Goal: Information Seeking & Learning: Learn about a topic

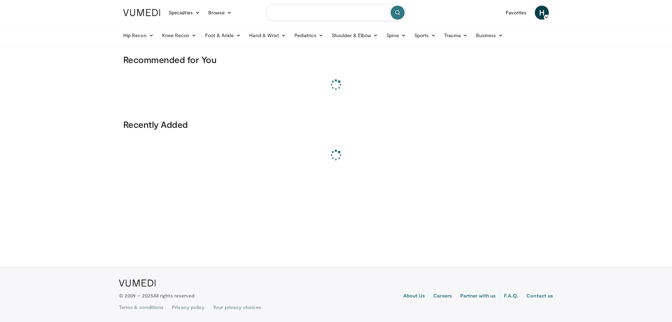
click at [295, 11] on input "Search topics, interventions" at bounding box center [336, 12] width 140 height 17
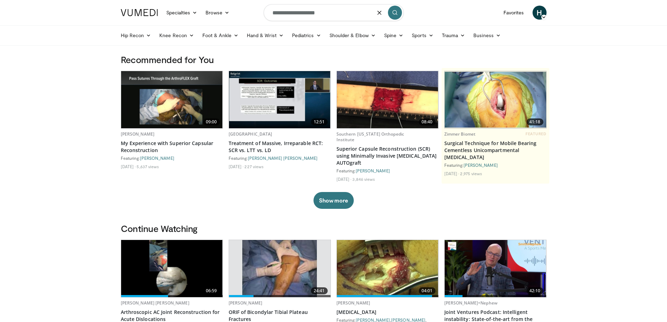
type input "**********"
click at [398, 11] on button "submit" at bounding box center [395, 13] width 14 height 14
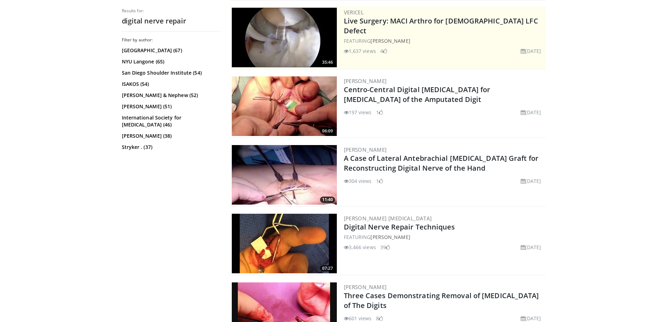
scroll to position [175, 0]
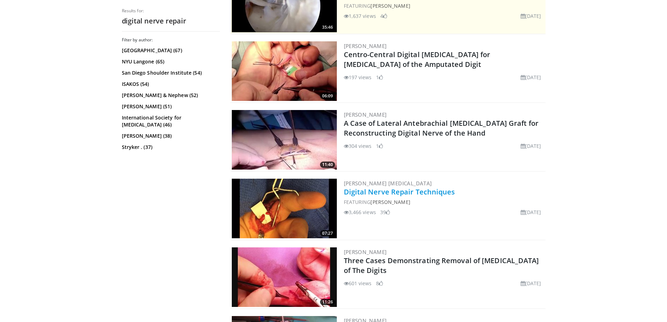
click at [412, 193] on link "Digital Nerve Repair Techniques" at bounding box center [399, 191] width 111 height 9
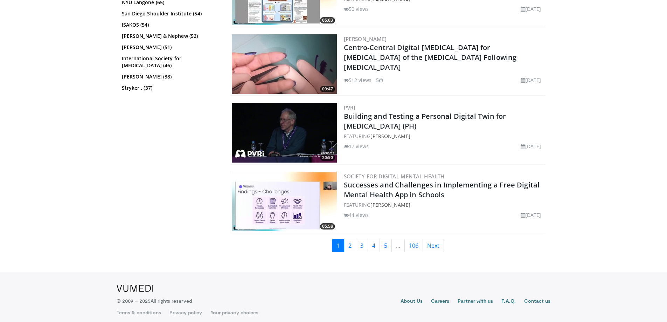
scroll to position [1697, 0]
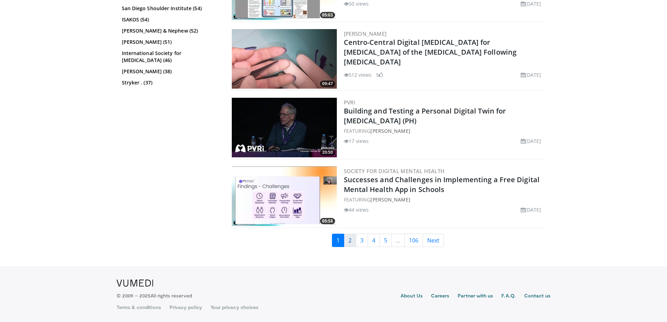
click at [350, 243] on link "2" at bounding box center [350, 240] width 12 height 13
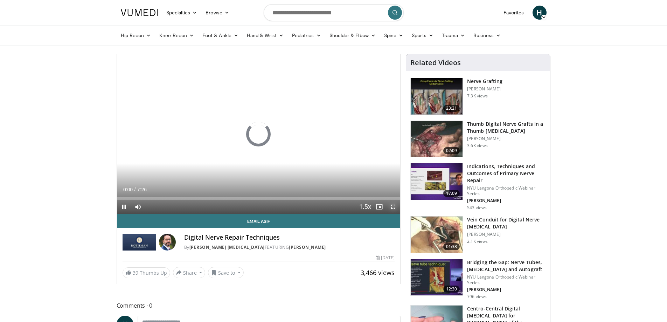
click at [393, 207] on span "Video Player" at bounding box center [393, 207] width 14 height 14
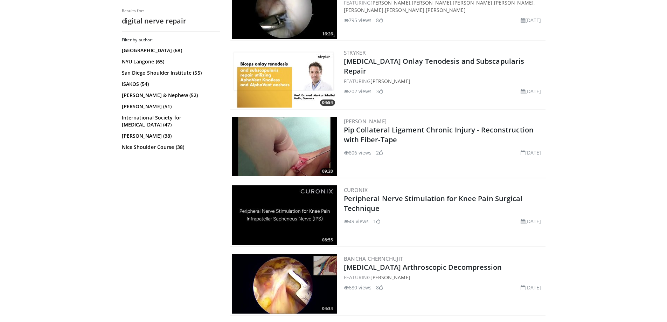
scroll to position [665, 0]
